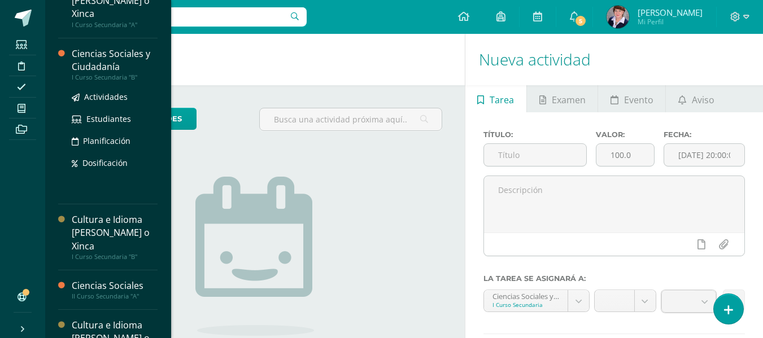
scroll to position [226, 0]
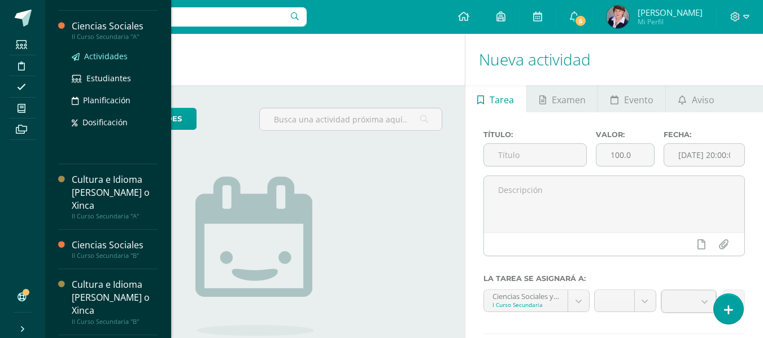
click at [117, 55] on span "Actividades" at bounding box center [105, 56] width 43 height 11
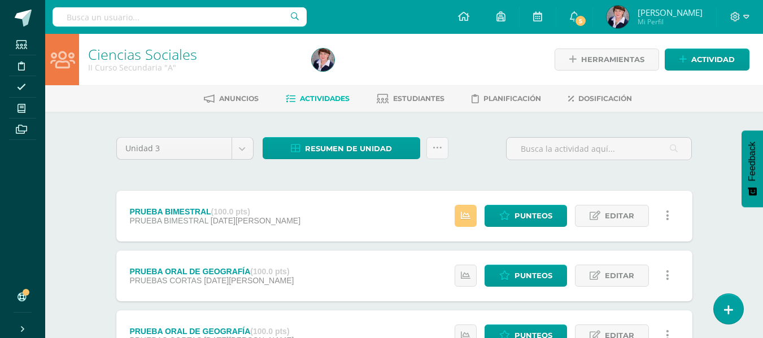
click at [460, 16] on icon at bounding box center [463, 16] width 11 height 10
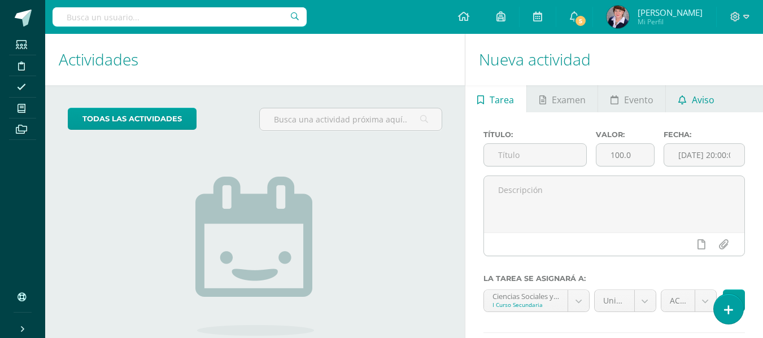
click at [696, 97] on span "Aviso" at bounding box center [703, 99] width 23 height 27
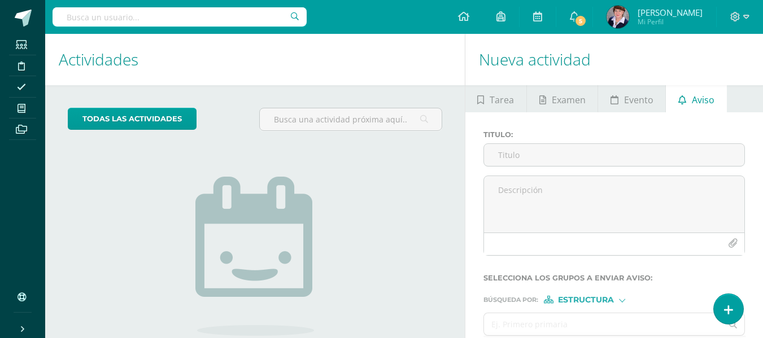
scroll to position [96, 0]
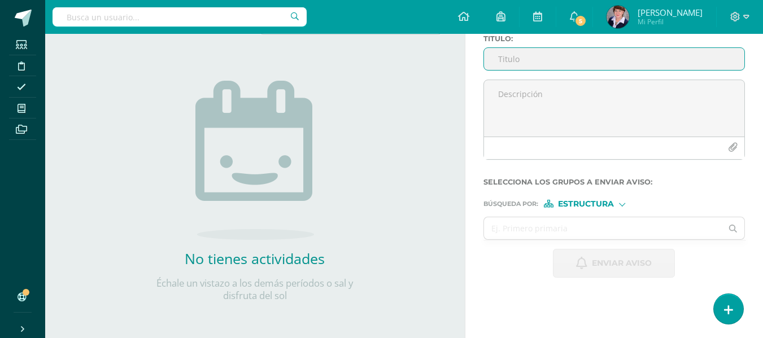
click at [507, 59] on input "Titulo :" at bounding box center [614, 59] width 260 height 22
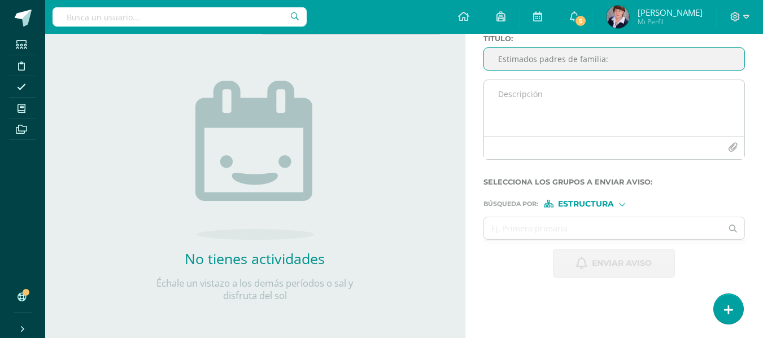
type input "Estimados padres de familia:"
click at [513, 89] on textarea at bounding box center [614, 108] width 260 height 56
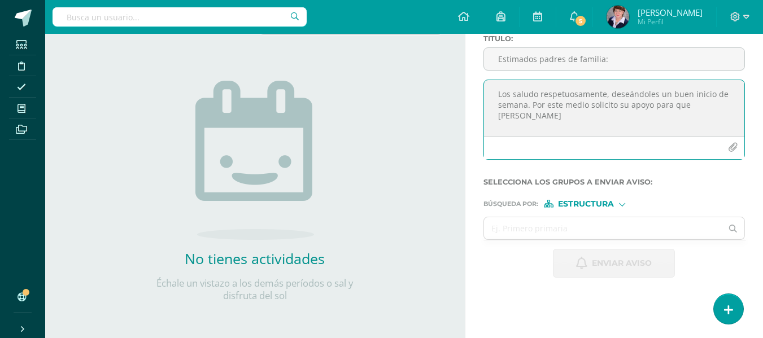
click at [707, 106] on textarea "Los saludo respetuosamente, deseándoles un buen inicio de semana. Por este medi…" at bounding box center [614, 108] width 260 height 56
click at [707, 105] on textarea "Los saludo respetuosamente, deseándoles un buen inicio de semana. Por este medi…" at bounding box center [614, 108] width 260 height 56
click at [731, 105] on textarea "Los saludo respetuosamente, deseándoles un buen inicio de semana. Por este medi…" at bounding box center [614, 108] width 260 height 56
click at [588, 116] on textarea "Los saludo respetuosamente, deseándoles un buen inicio de semana. Por este medi…" at bounding box center [614, 108] width 260 height 56
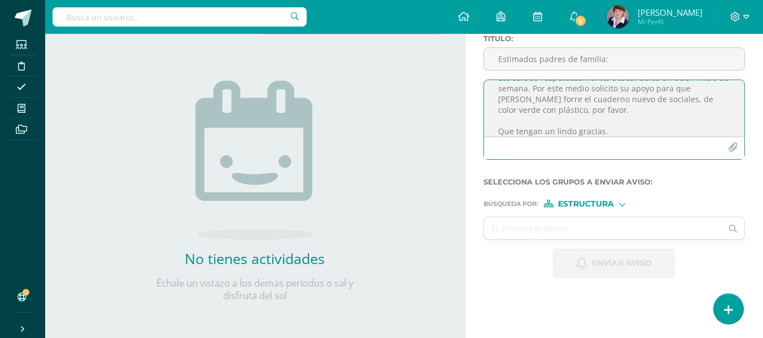
click at [581, 112] on textarea "Los saludo respetuosamente, deseándoles un buen inicio de semana. Por este medi…" at bounding box center [614, 108] width 260 height 56
type textarea "Los saludo respetuosamente, deseándoles un buen inicio de semana. Por este medi…"
click at [595, 201] on span "Estructura" at bounding box center [586, 204] width 56 height 6
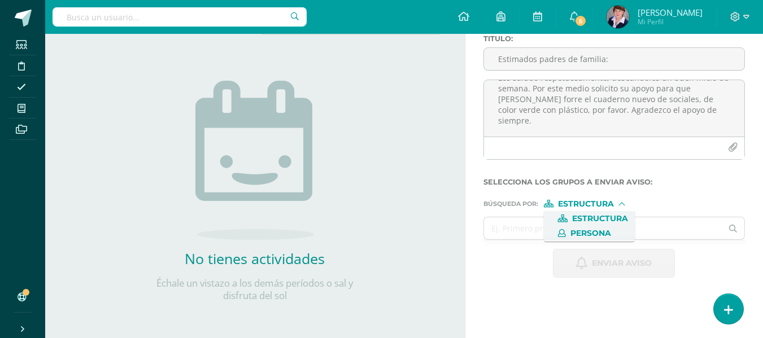
click at [601, 230] on span "Persona" at bounding box center [590, 233] width 41 height 6
click at [537, 228] on input "text" at bounding box center [603, 228] width 238 height 22
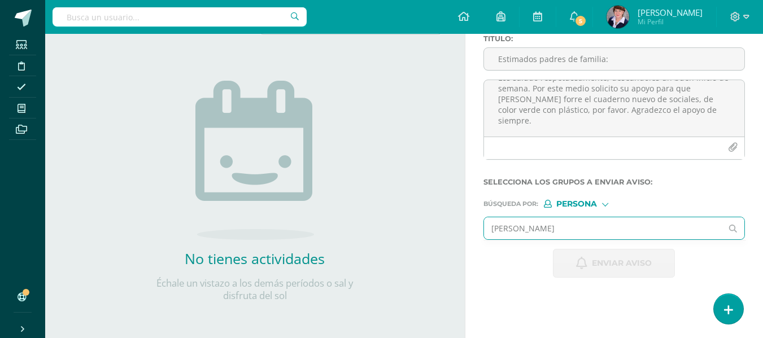
type input "MARIA INES"
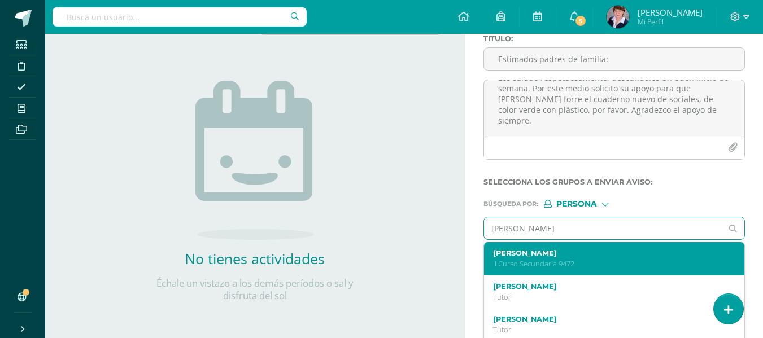
click at [559, 254] on label "Maria Ines Reyes Yanes" at bounding box center [609, 253] width 233 height 8
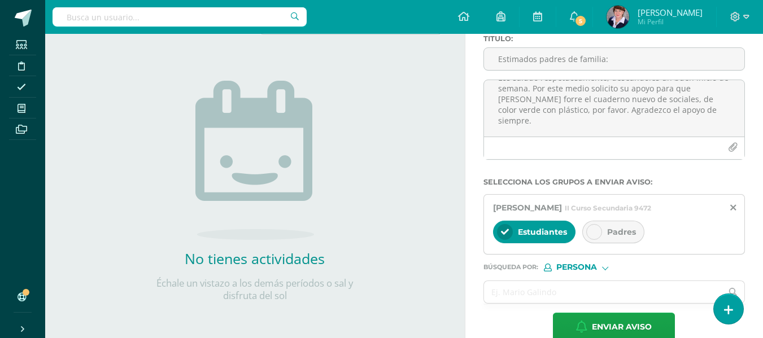
click at [623, 228] on span "Padres" at bounding box center [621, 232] width 29 height 10
click at [506, 230] on icon at bounding box center [505, 232] width 8 height 8
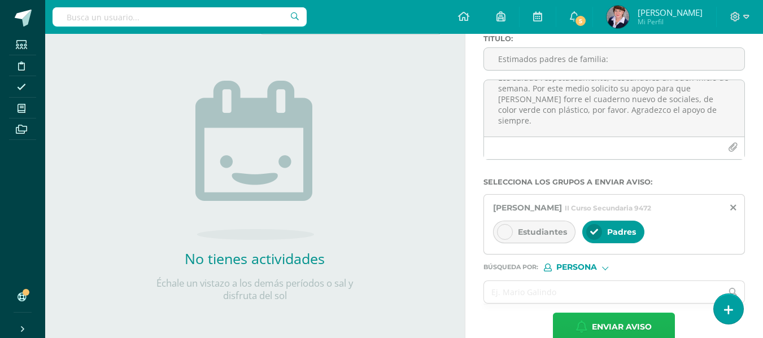
click at [629, 322] on span "Enviar aviso" at bounding box center [622, 327] width 60 height 28
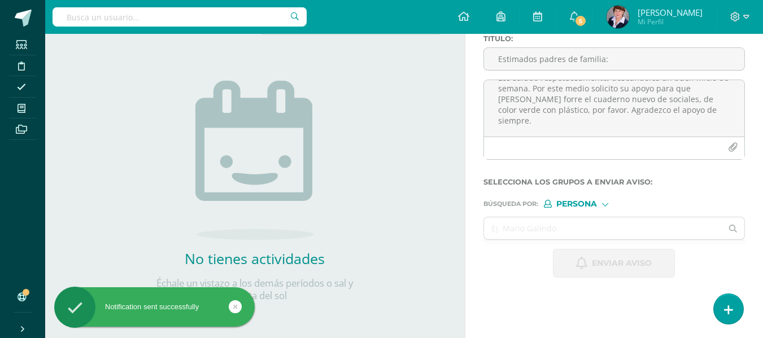
scroll to position [0, 0]
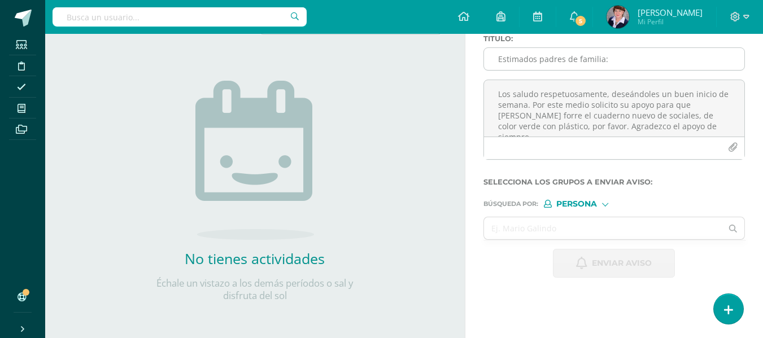
click at [581, 58] on input "Estimados padres de familia:" at bounding box center [614, 59] width 260 height 22
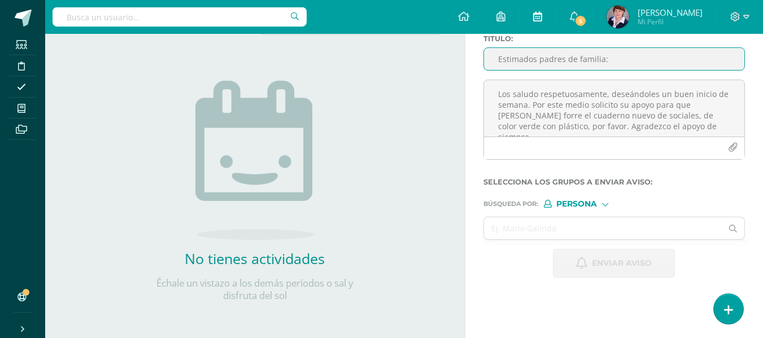
type input "Estimados padres de familia:"
click at [533, 94] on textarea "Los saludo respetuosamente, deseándoles un buen inicio de semana. Por este medi…" at bounding box center [614, 108] width 260 height 56
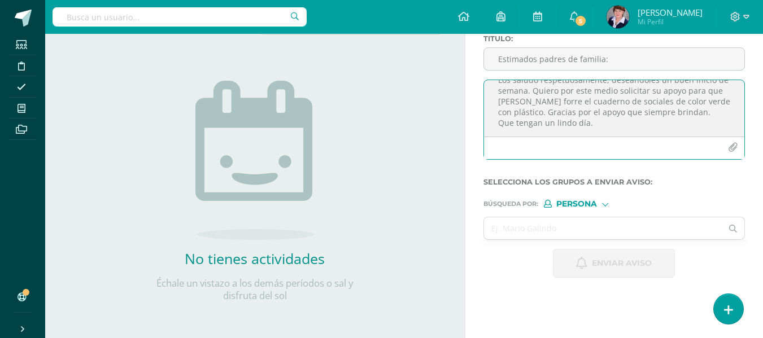
scroll to position [27, 0]
type textarea "Los saludo respetuosamente, deseándoles un buen inicio de semana. Quiero por es…"
click at [604, 202] on div at bounding box center [605, 203] width 6 height 6
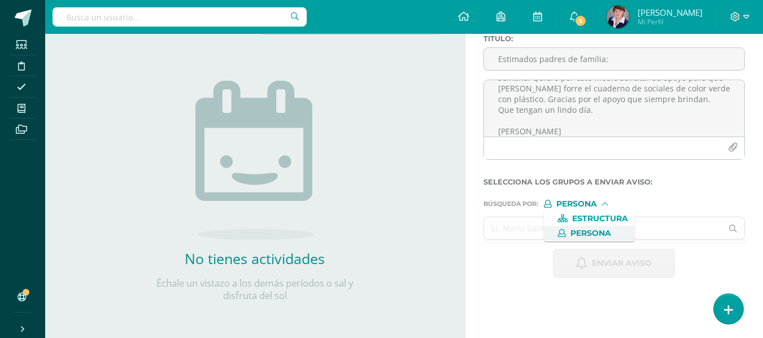
click at [507, 232] on input "text" at bounding box center [603, 228] width 238 height 22
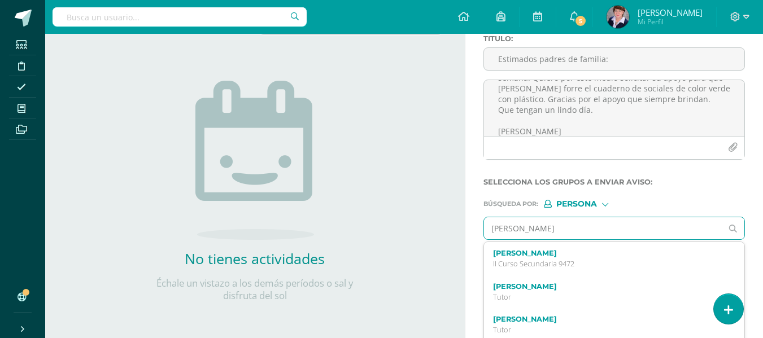
type input "Isabella bar"
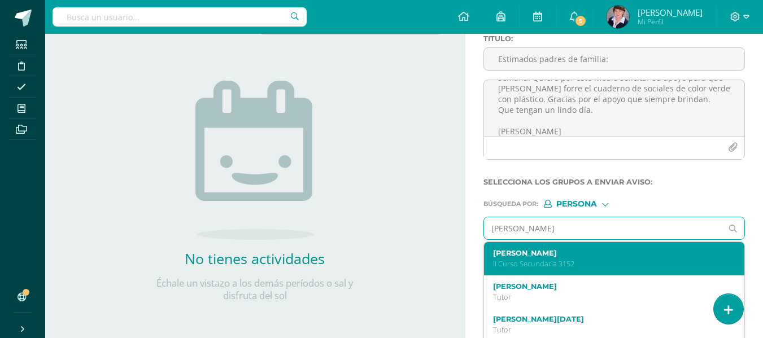
click at [552, 252] on label "Isabella Barzanallana Velásquez" at bounding box center [609, 253] width 233 height 8
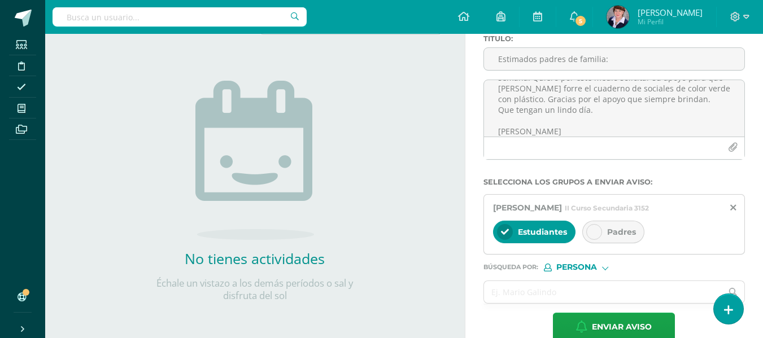
click at [612, 233] on span "Padres" at bounding box center [621, 232] width 29 height 10
click at [509, 234] on div at bounding box center [505, 232] width 16 height 16
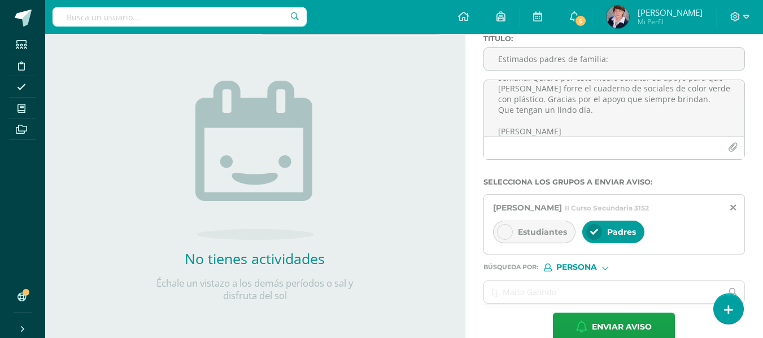
scroll to position [117, 0]
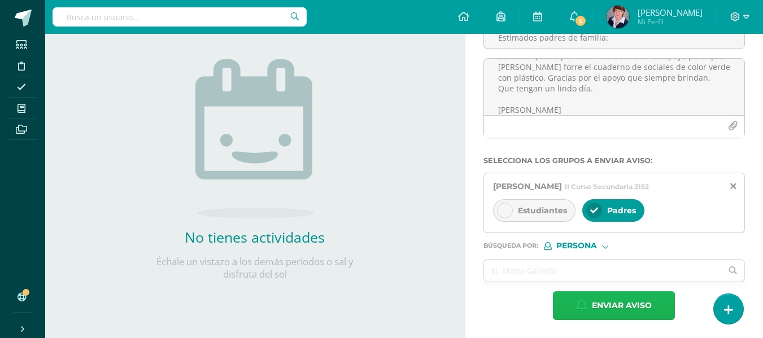
click at [620, 302] on span "Enviar aviso" at bounding box center [622, 306] width 60 height 28
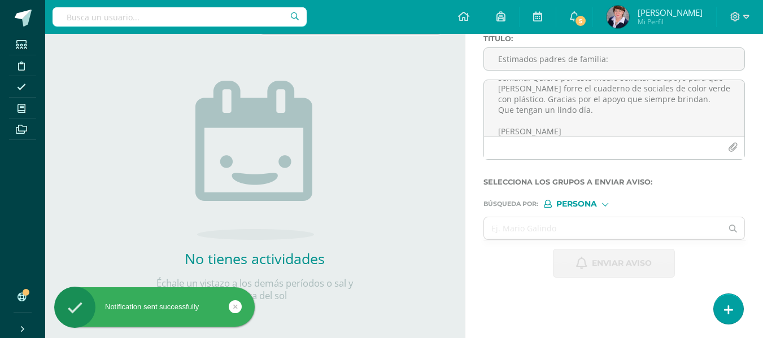
scroll to position [96, 0]
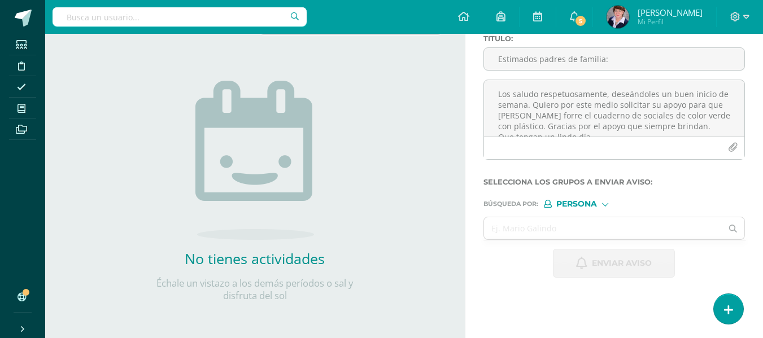
drag, startPoint x: 771, startPoint y: 301, endPoint x: 739, endPoint y: 296, distance: 32.0
click at [739, 296] on div "Nueva actividad Tarea Examen Evento Aviso Título: Valor: 100.0 Fecha: 2025-08-1…" at bounding box center [616, 138] width 303 height 400
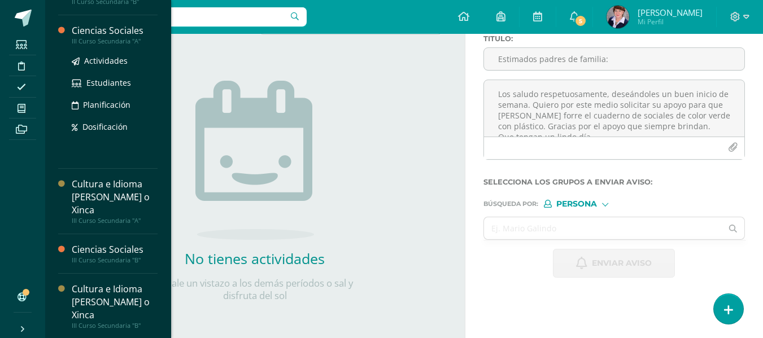
scroll to position [433, 0]
click at [113, 58] on span "Actividades" at bounding box center [105, 59] width 43 height 11
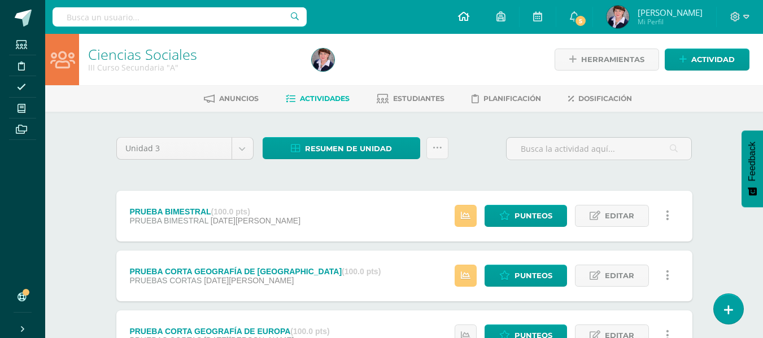
click at [467, 13] on icon at bounding box center [463, 16] width 11 height 10
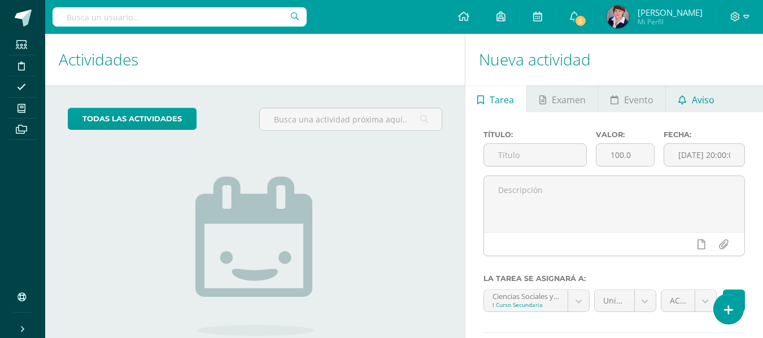
click at [705, 98] on span "Aviso" at bounding box center [703, 99] width 23 height 27
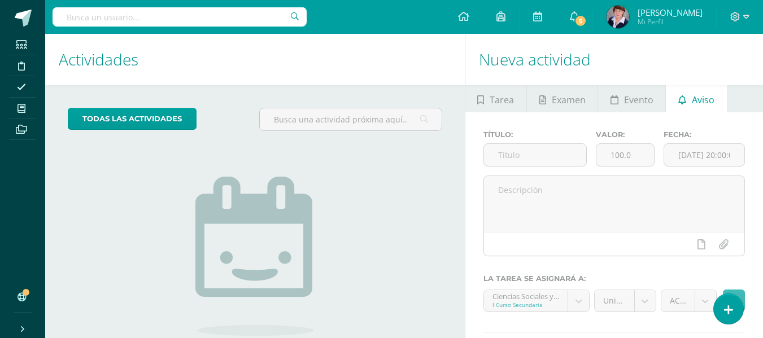
scroll to position [96, 0]
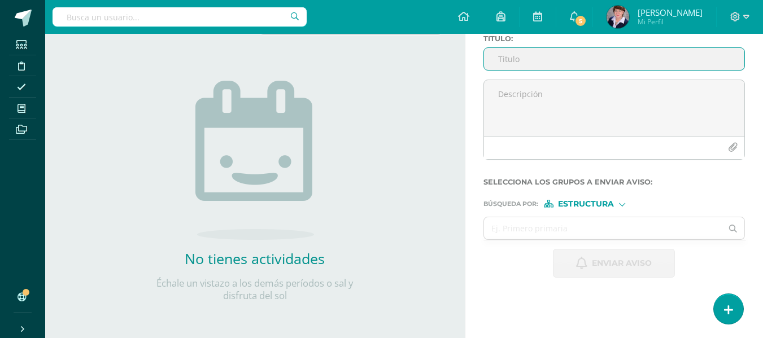
click at [526, 64] on input "Titulo :" at bounding box center [614, 59] width 260 height 22
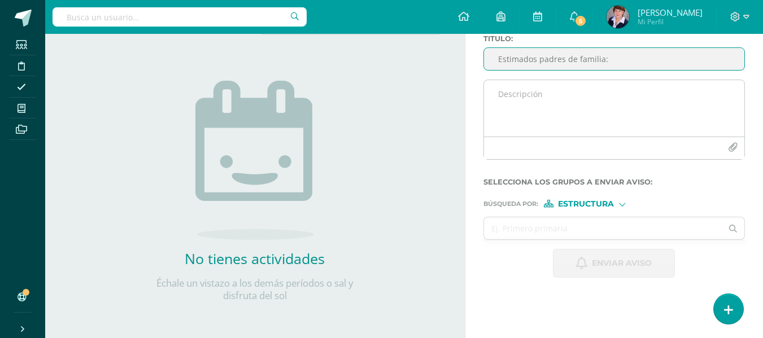
type input "Estimados padres de familia:"
click at [519, 95] on textarea at bounding box center [614, 108] width 260 height 56
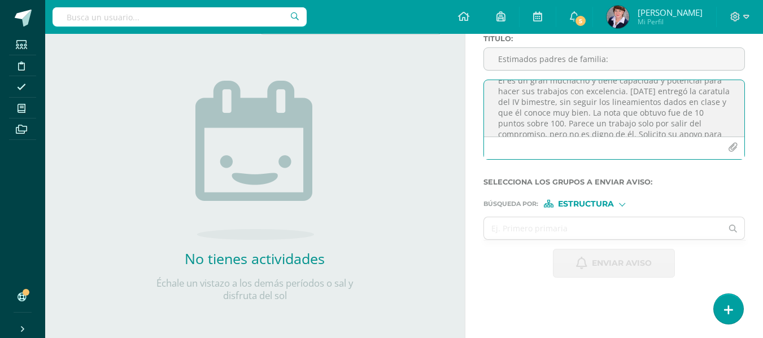
scroll to position [111, 0]
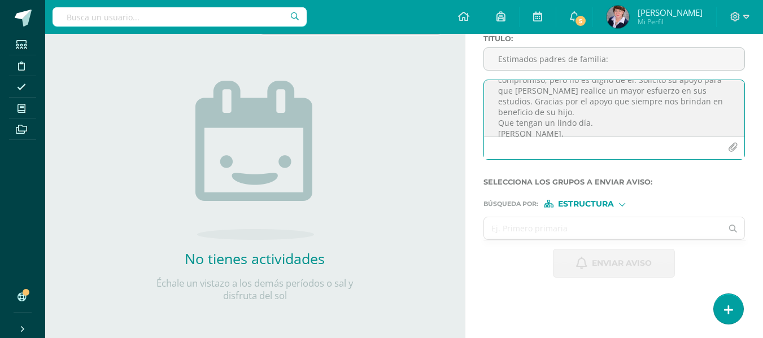
type textarea "Los saludo respetuosamente, deseándoles una buena semana. Por este medio quiero…"
click at [552, 234] on input "text" at bounding box center [603, 228] width 238 height 22
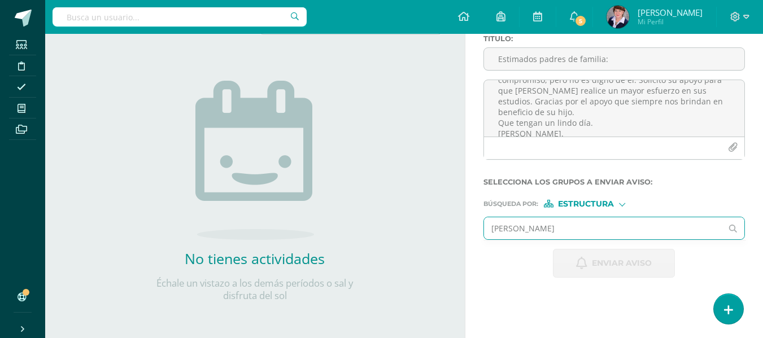
click at [566, 226] on input "[PERSON_NAME]" at bounding box center [603, 228] width 238 height 22
click at [498, 230] on input "[PERSON_NAME]" at bounding box center [603, 228] width 238 height 22
click at [583, 232] on input "[PERSON_NAME]" at bounding box center [603, 228] width 238 height 22
type input "s"
click at [623, 203] on div at bounding box center [622, 203] width 6 height 6
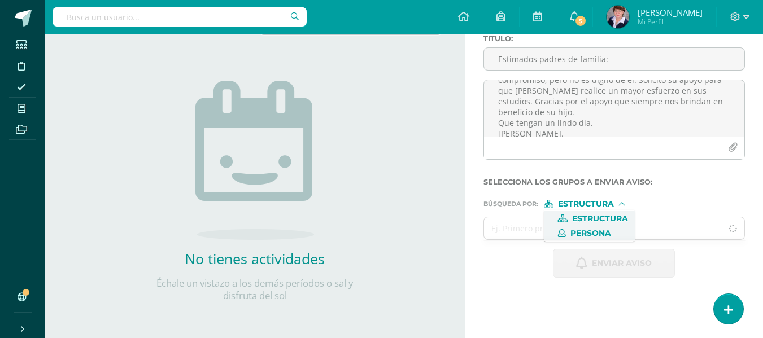
click at [587, 236] on span "Persona" at bounding box center [590, 233] width 41 height 6
click at [509, 230] on input "text" at bounding box center [603, 228] width 238 height 22
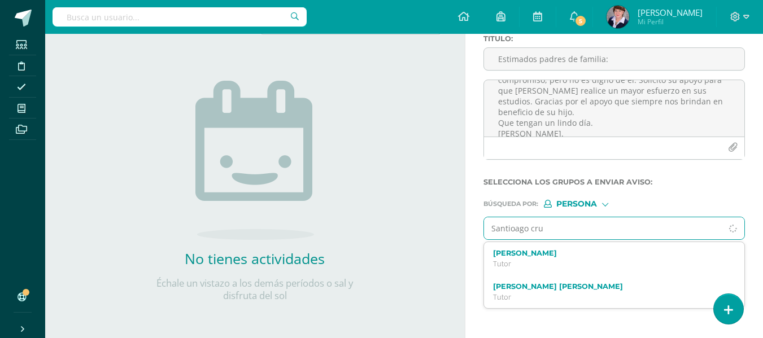
type input "[PERSON_NAME]"
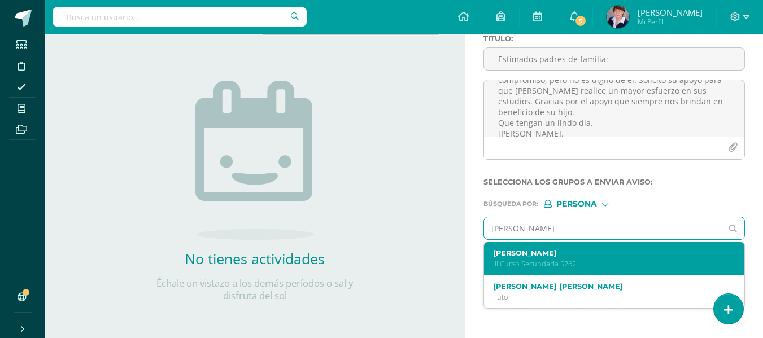
click at [548, 254] on label "[PERSON_NAME]" at bounding box center [609, 253] width 233 height 8
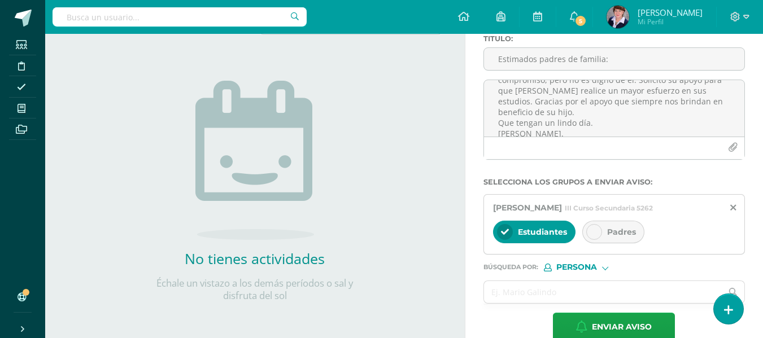
click at [598, 230] on icon at bounding box center [594, 232] width 8 height 8
click at [503, 232] on icon at bounding box center [505, 232] width 8 height 8
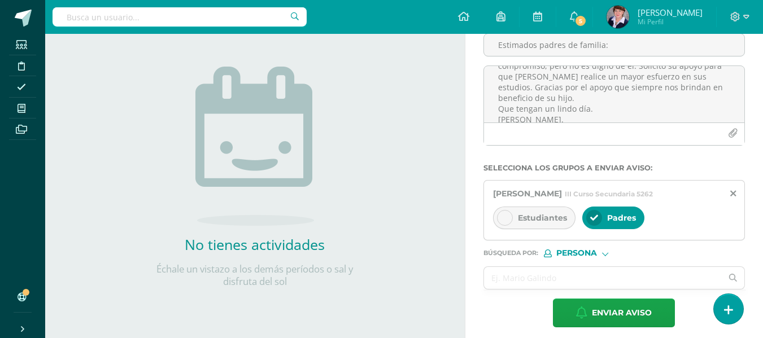
scroll to position [117, 0]
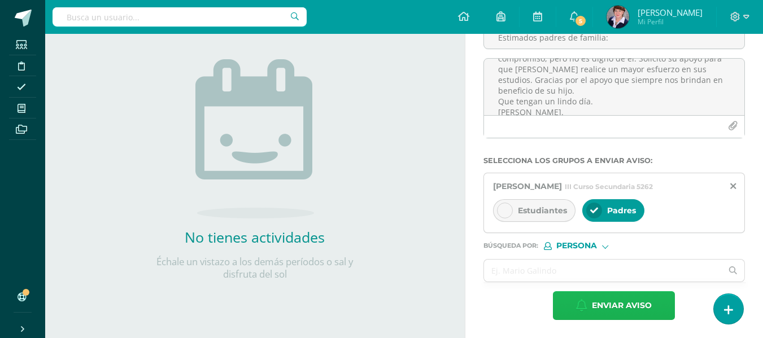
click at [622, 301] on span "Enviar aviso" at bounding box center [622, 306] width 60 height 28
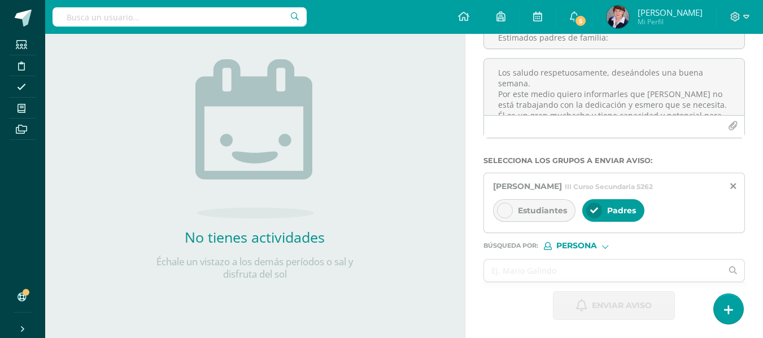
scroll to position [96, 0]
